Goal: Task Accomplishment & Management: Manage account settings

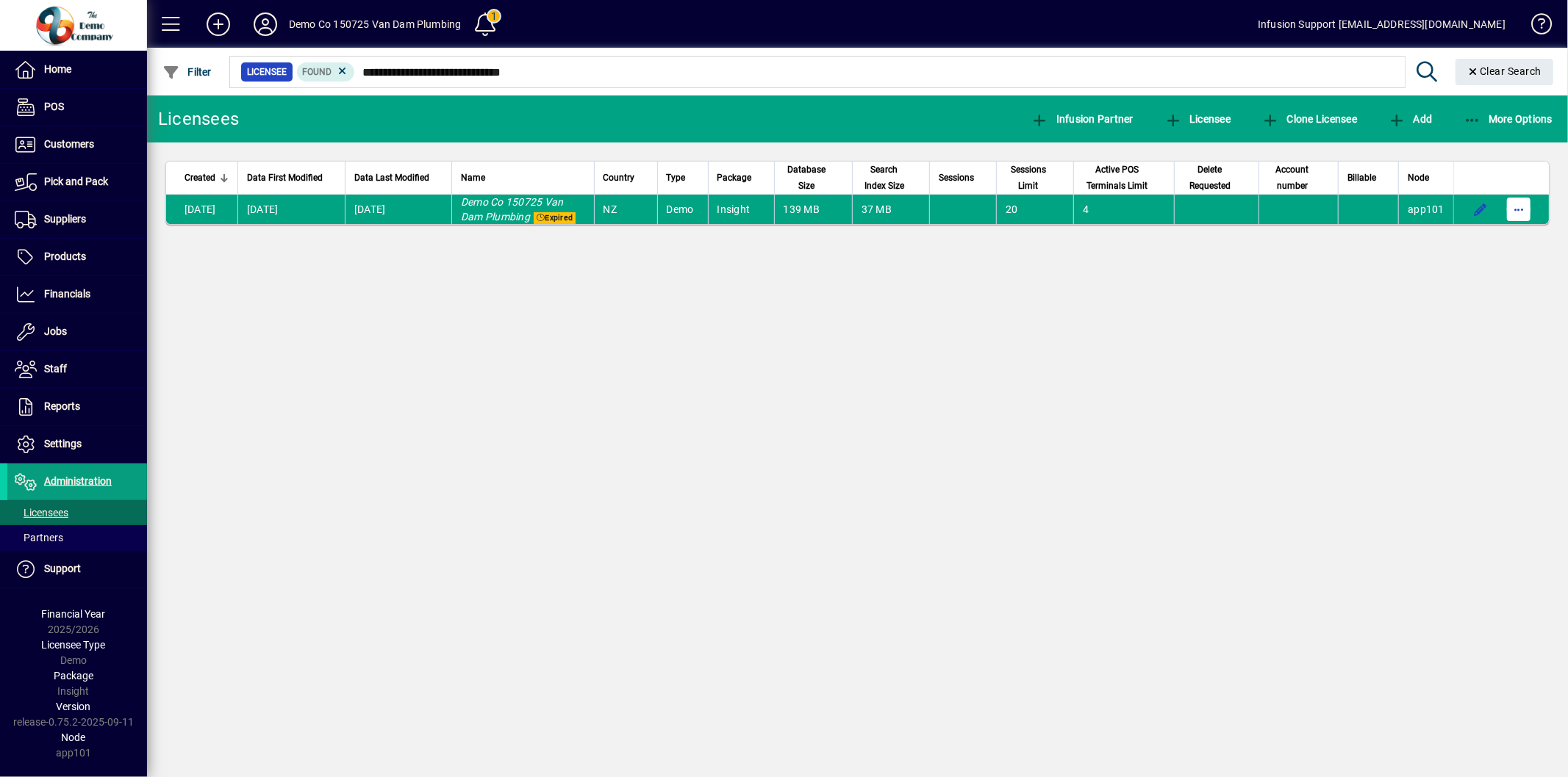
click at [1521, 206] on span "button" at bounding box center [1518, 209] width 35 height 35
click at [1458, 239] on span "Request licensee be deleted" at bounding box center [1442, 241] width 153 height 18
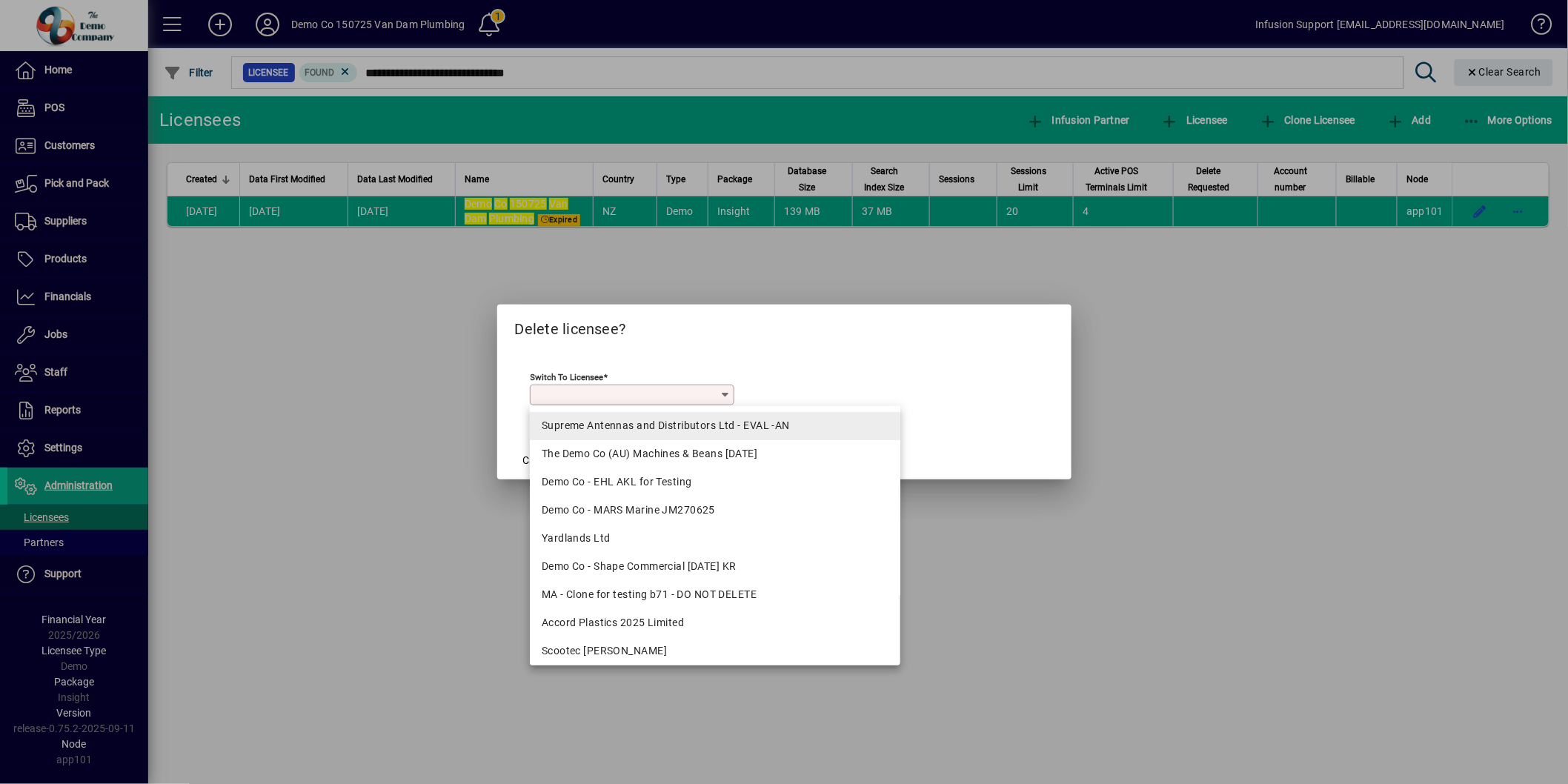
click at [560, 421] on div "Supreme Antennas and Distributors Ltd - EVAL -AN" at bounding box center [715, 425] width 347 height 15
type input "**********"
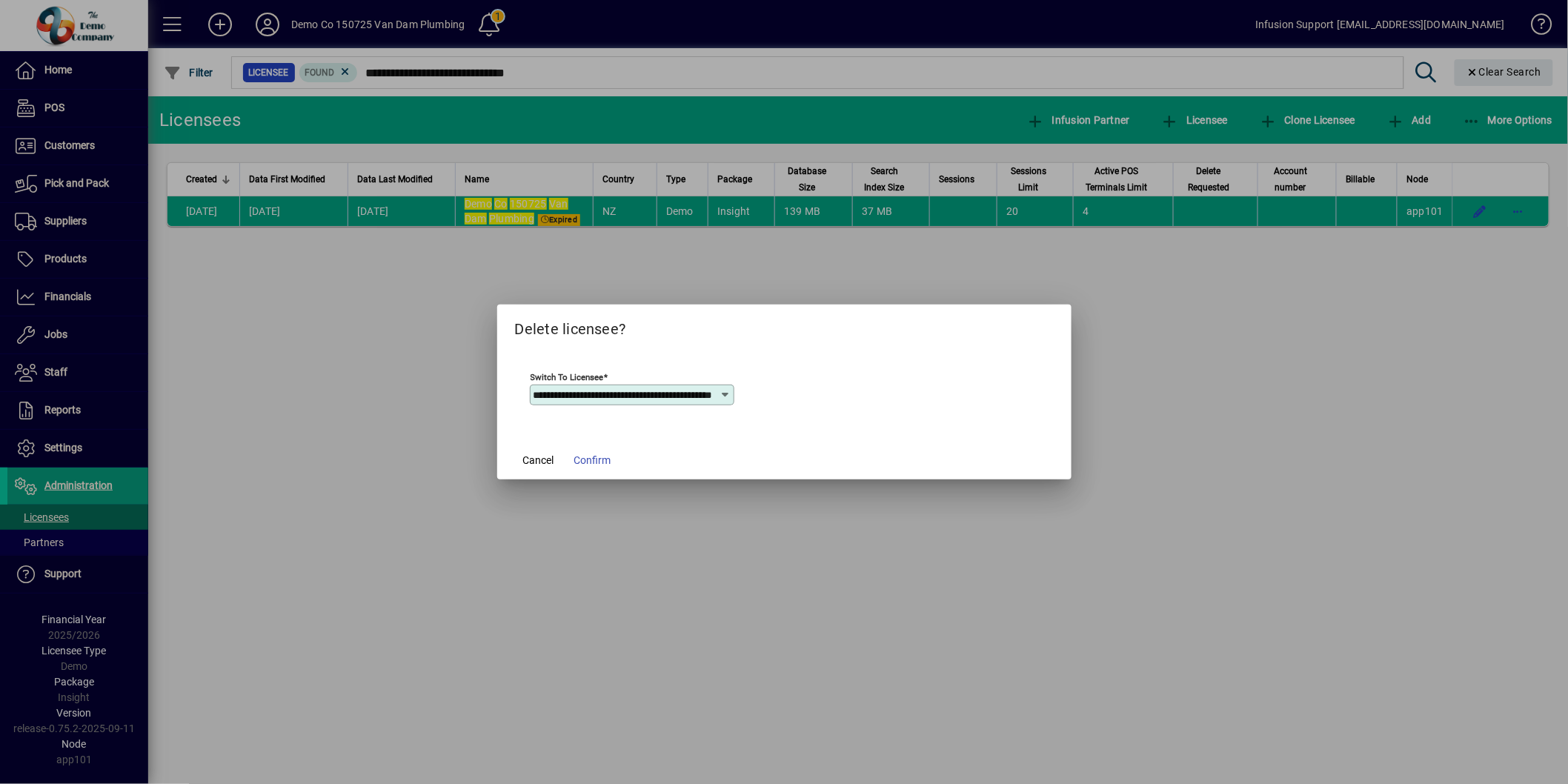
scroll to position [0, 58]
click at [587, 463] on span "Confirm" at bounding box center [593, 460] width 37 height 15
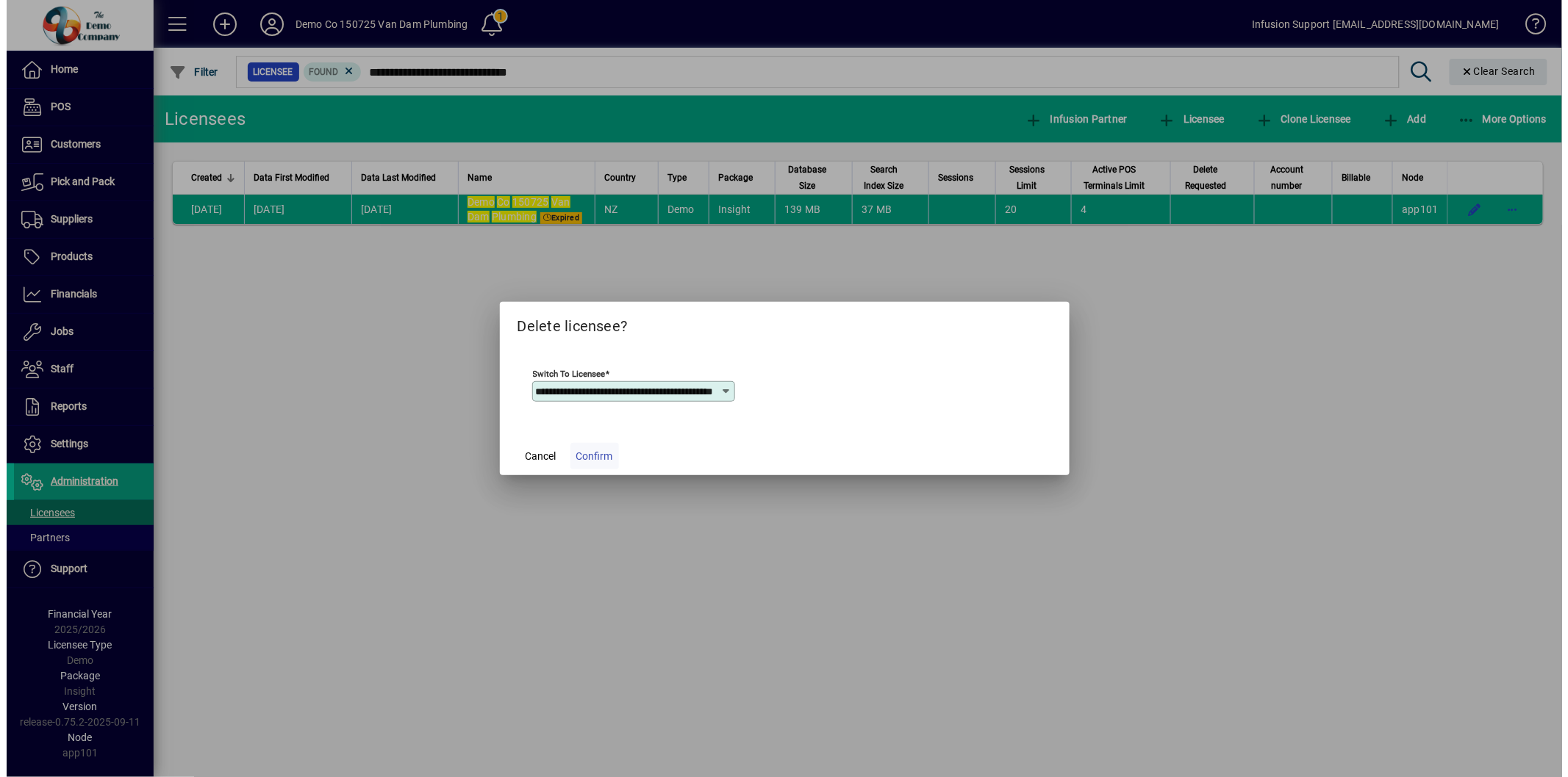
scroll to position [0, 0]
